Goal: Task Accomplishment & Management: Manage account settings

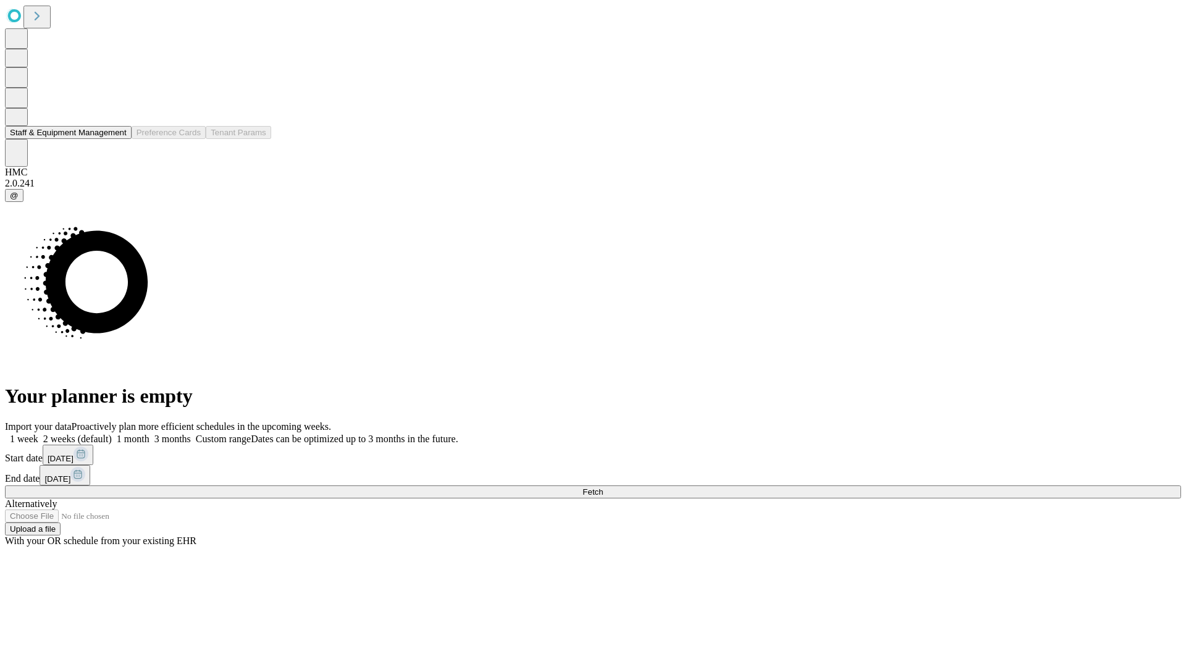
click at [115, 139] on button "Staff & Equipment Management" at bounding box center [68, 132] width 127 height 13
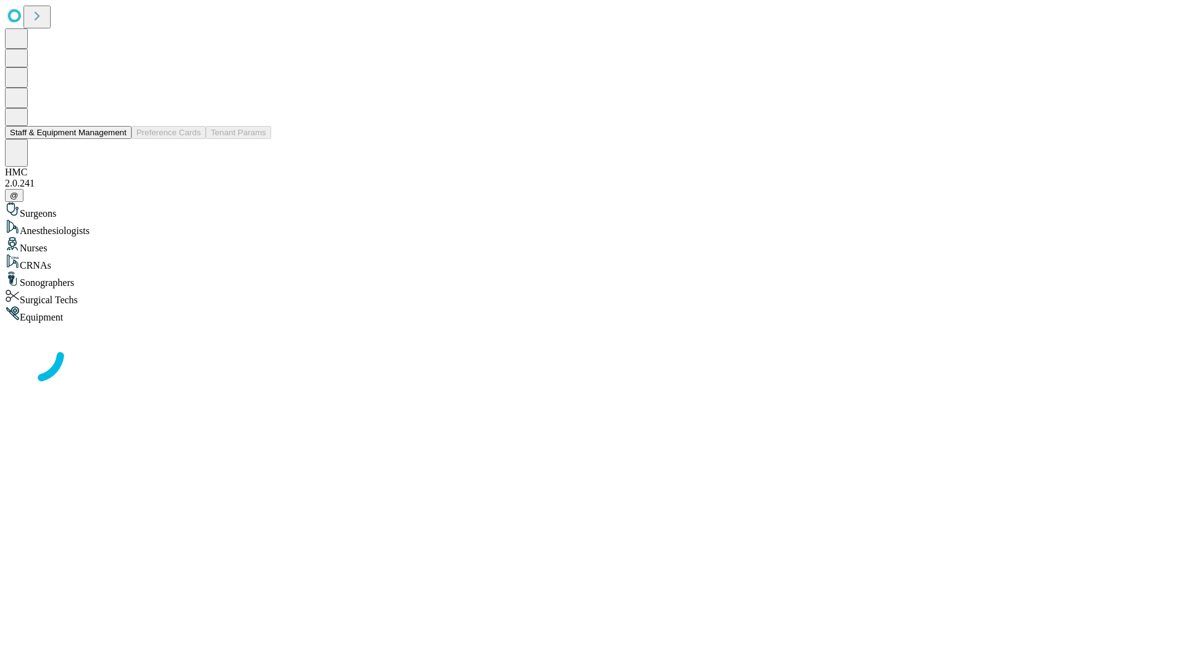
click at [118, 139] on button "Staff & Equipment Management" at bounding box center [68, 132] width 127 height 13
